Goal: Transaction & Acquisition: Book appointment/travel/reservation

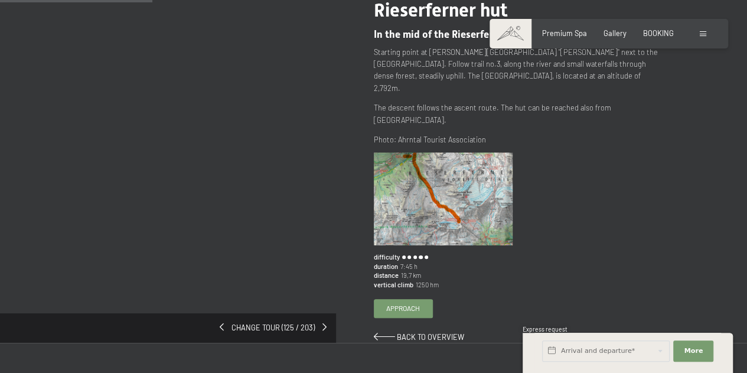
scroll to position [140, 0]
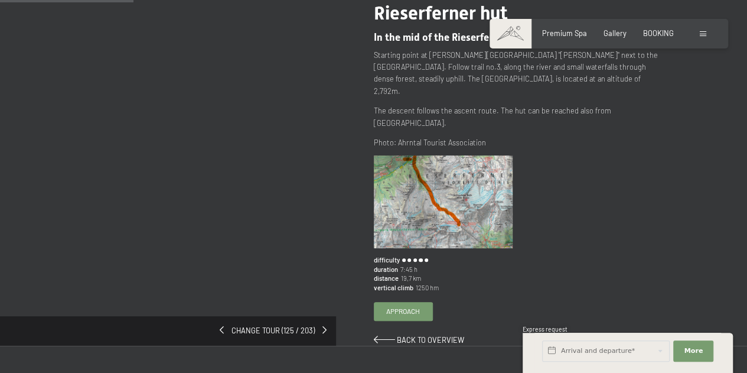
click at [482, 200] on img at bounding box center [443, 201] width 139 height 93
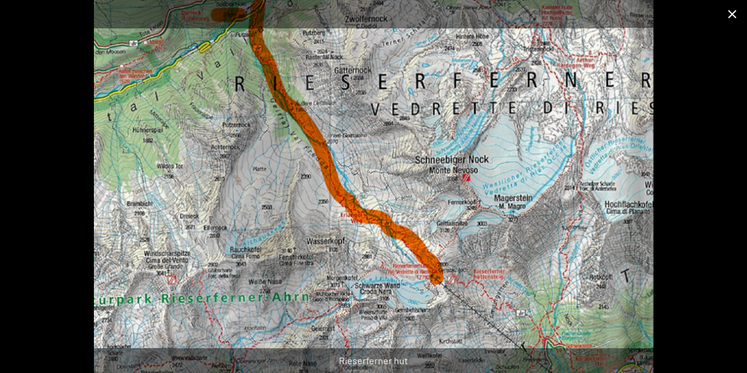
click at [730, 20] on button "Close gallery" at bounding box center [733, 14] width 30 height 28
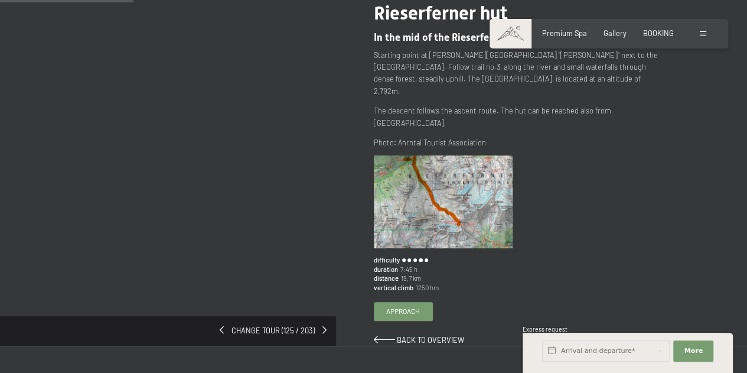
scroll to position [0, 0]
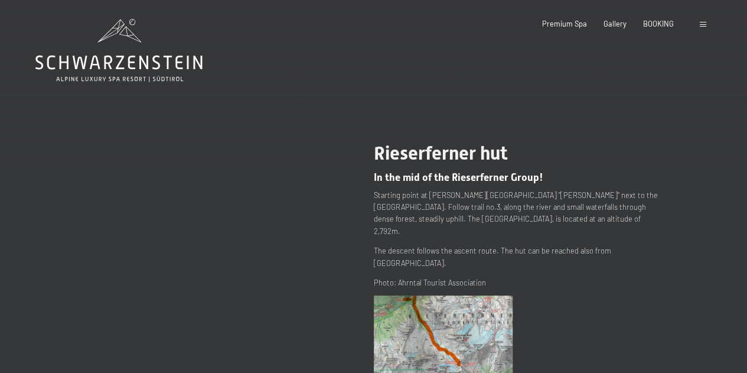
click at [127, 61] on icon at bounding box center [118, 50] width 167 height 63
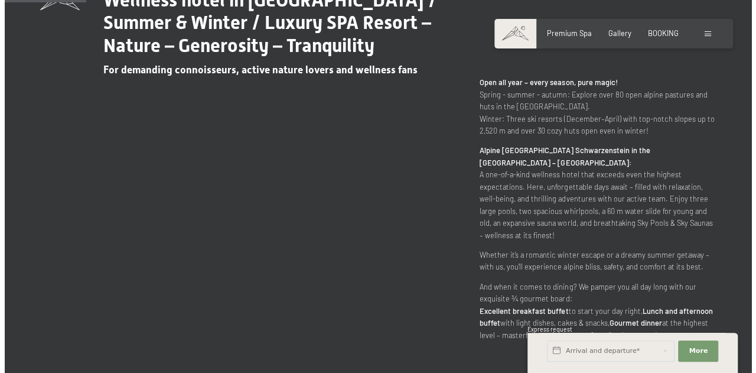
scroll to position [564, 0]
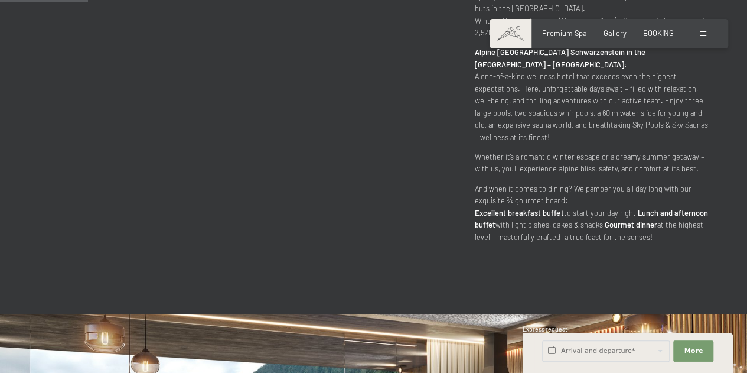
click at [705, 32] on span at bounding box center [703, 33] width 6 height 5
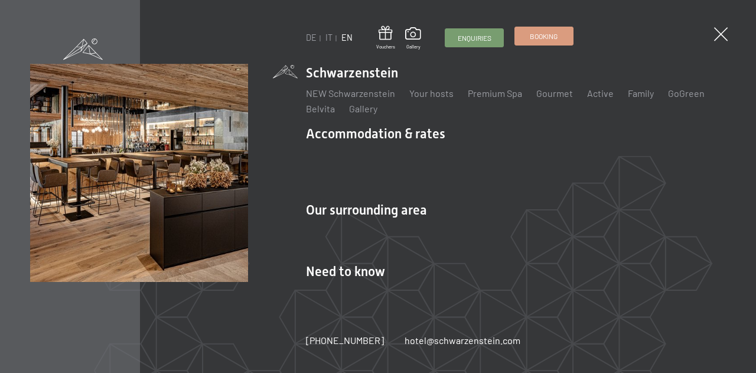
click at [552, 35] on span "Booking" at bounding box center [544, 36] width 28 height 10
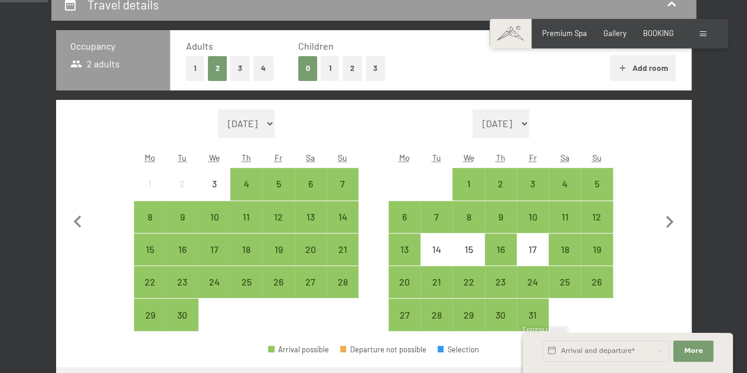
scroll to position [256, 0]
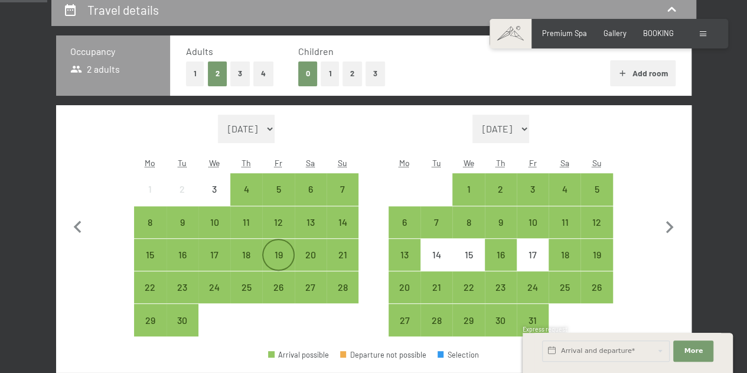
click at [280, 258] on div "19" at bounding box center [279, 265] width 30 height 30
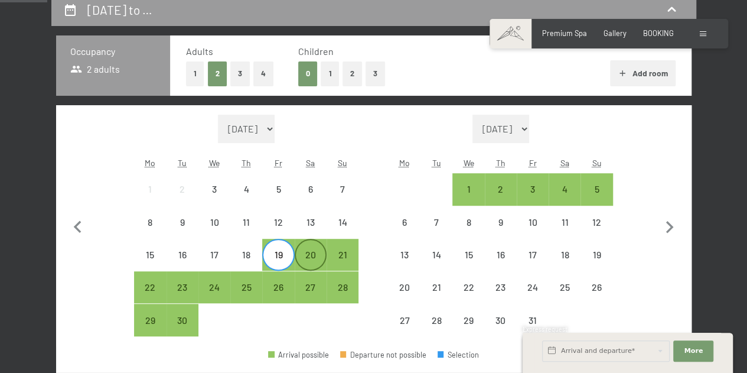
click at [313, 256] on div "20" at bounding box center [311, 265] width 30 height 30
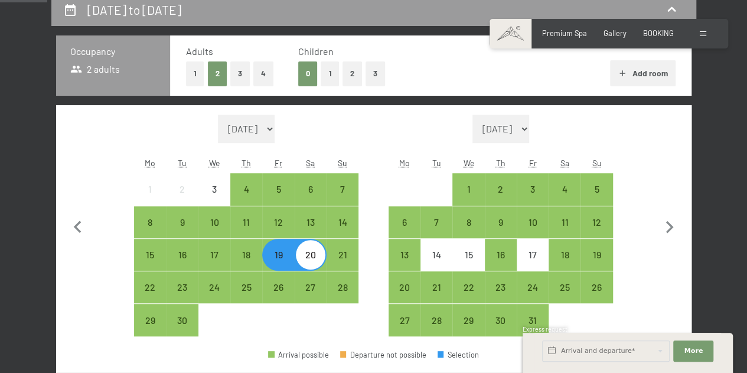
click at [197, 80] on button "1" at bounding box center [195, 73] width 18 height 24
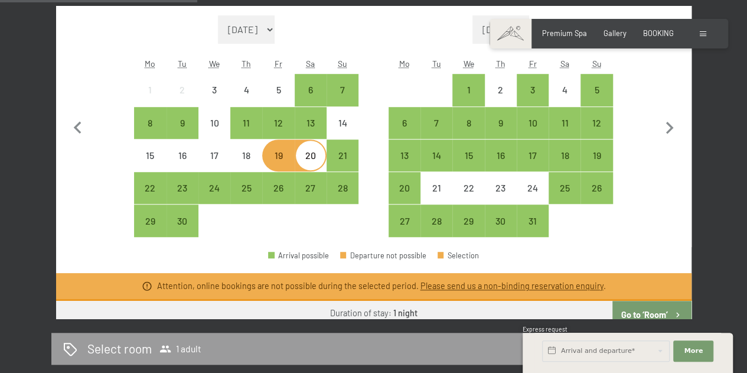
scroll to position [344, 0]
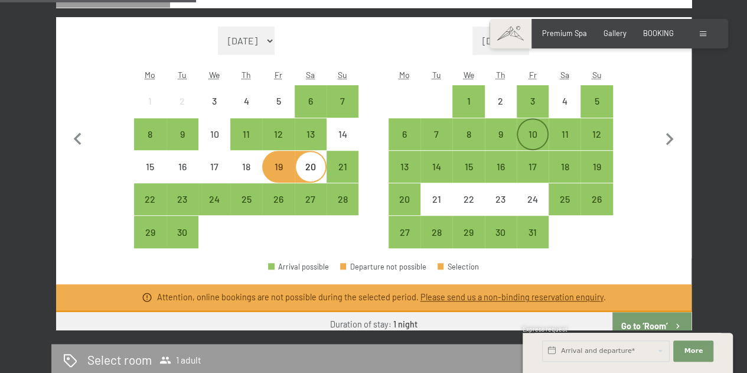
click at [538, 134] on div "10" at bounding box center [533, 144] width 30 height 30
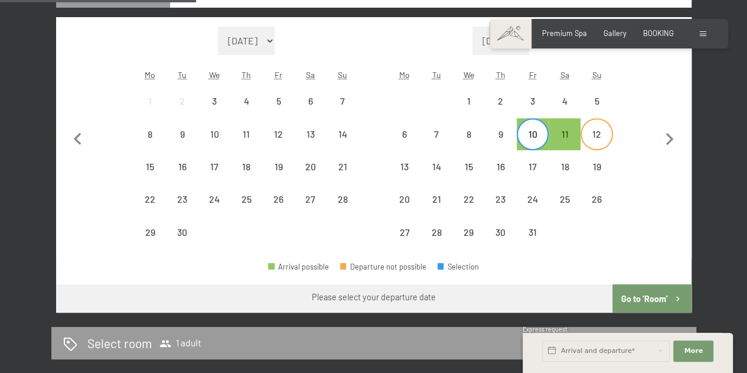
click at [601, 136] on div "12" at bounding box center [597, 144] width 30 height 30
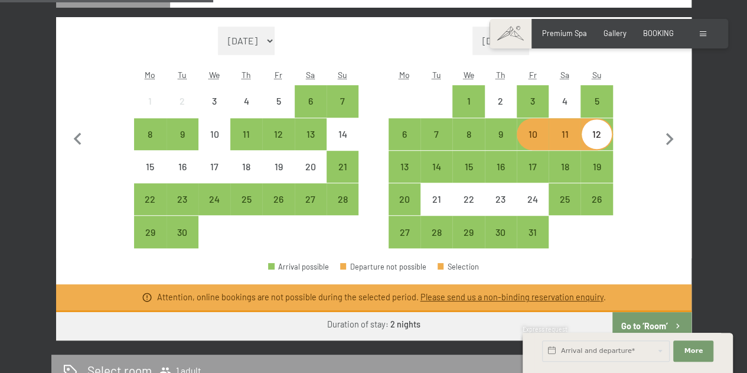
scroll to position [471, 0]
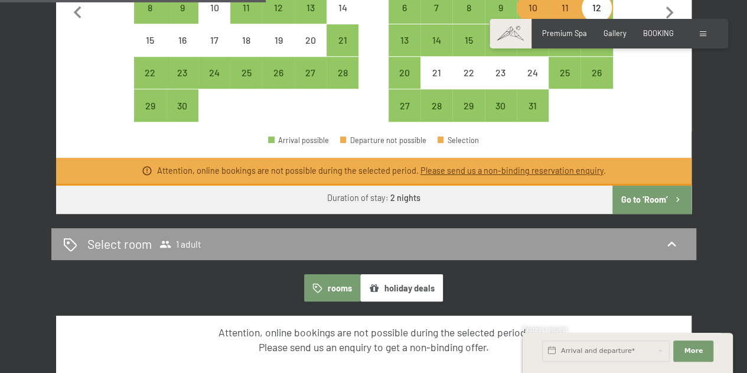
click at [676, 196] on icon "button" at bounding box center [678, 199] width 10 height 10
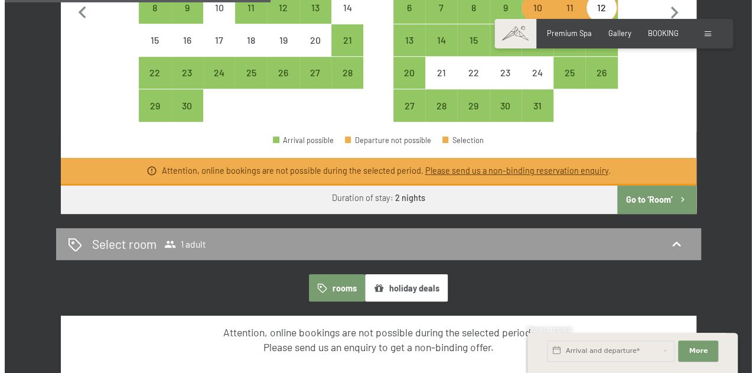
scroll to position [249, 0]
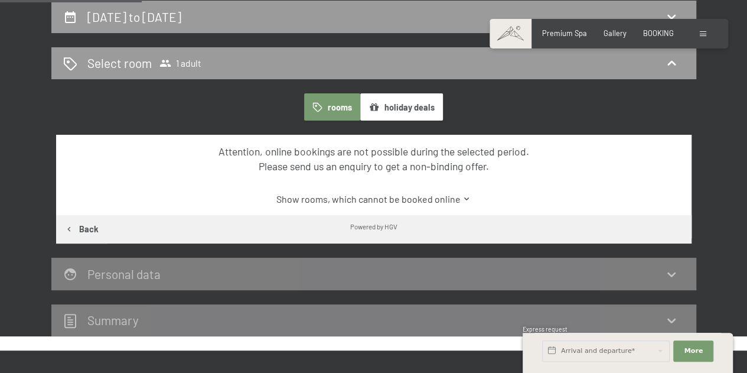
click at [709, 38] on div at bounding box center [704, 33] width 9 height 11
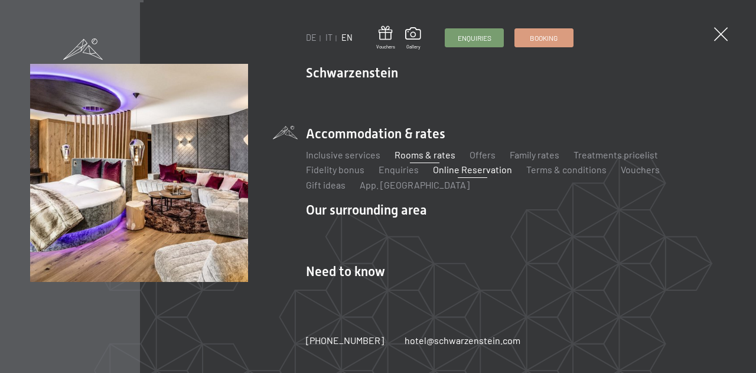
click at [433, 154] on link "Rooms & rates" at bounding box center [425, 154] width 61 height 11
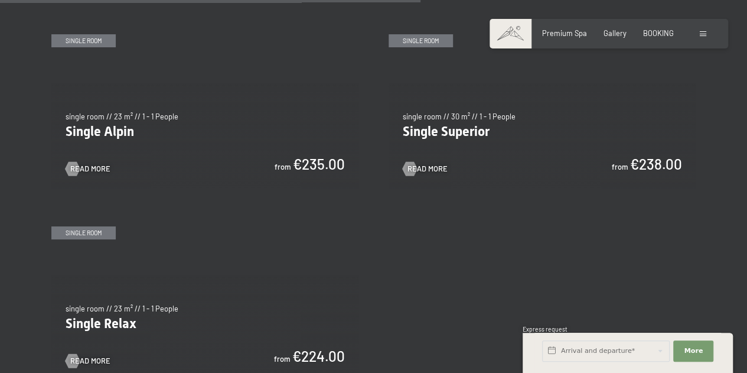
scroll to position [1702, 0]
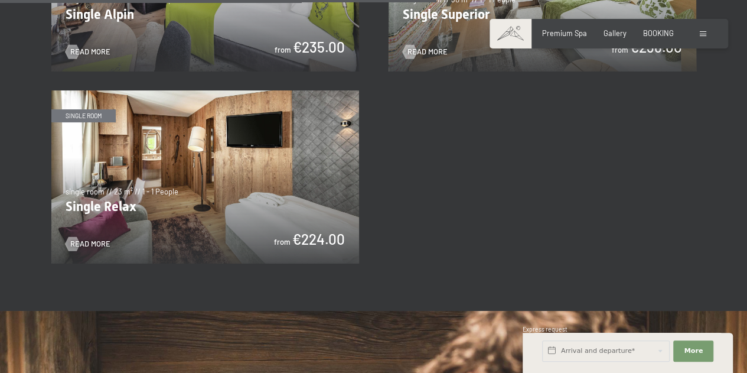
click at [292, 141] on img at bounding box center [205, 176] width 308 height 173
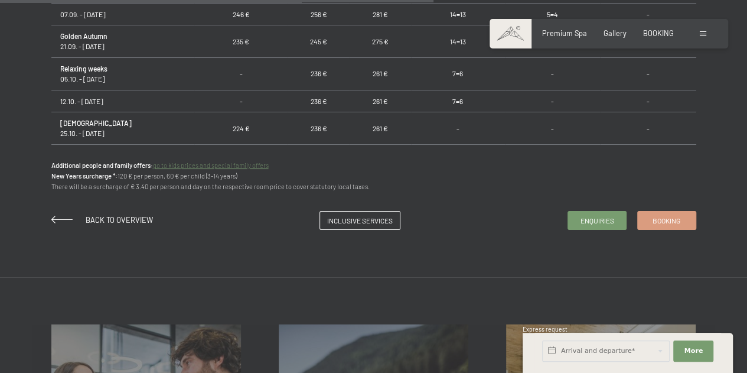
scroll to position [827, 0]
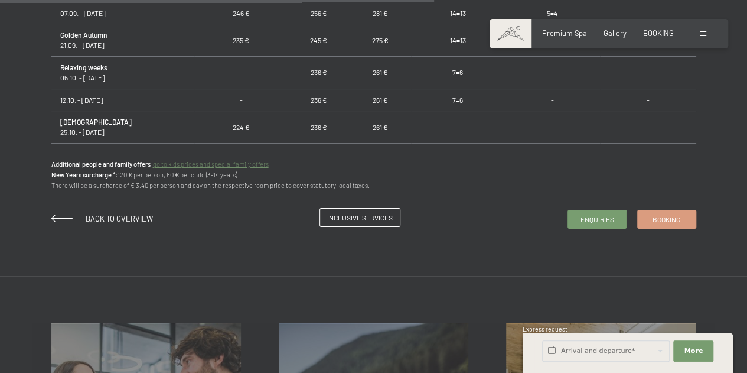
click at [350, 211] on link "Inclusive services" at bounding box center [360, 218] width 80 height 18
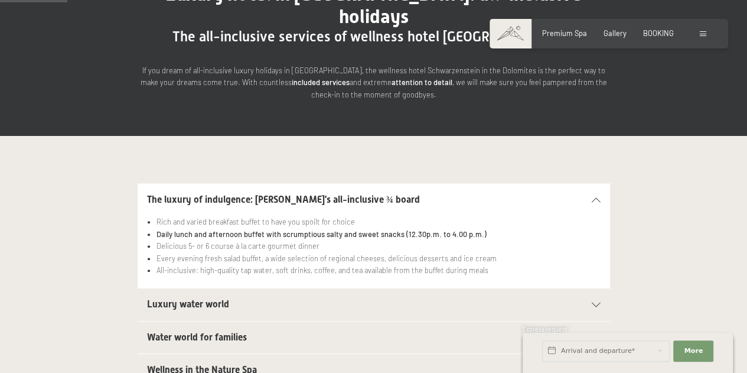
scroll to position [165, 0]
